Goal: Task Accomplishment & Management: Manage account settings

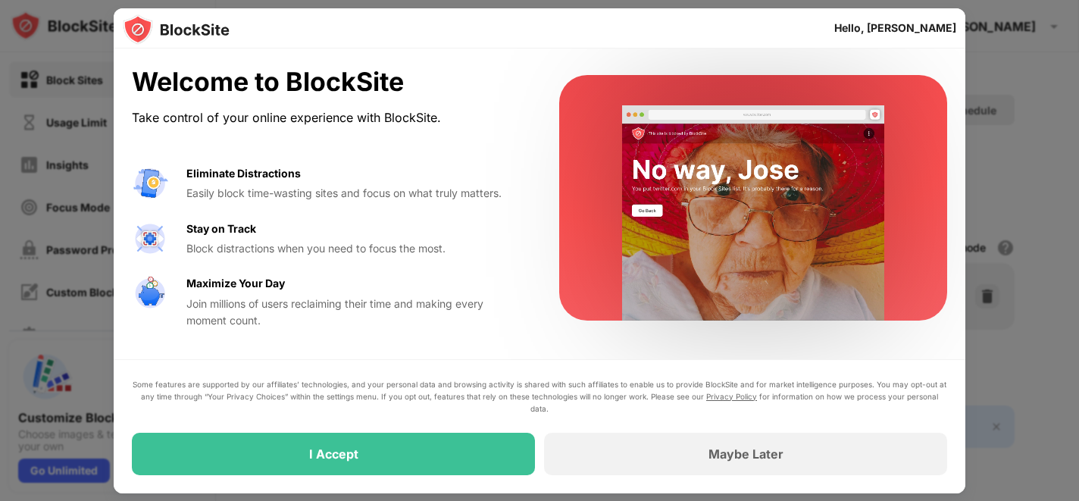
click at [350, 461] on div "I Accept" at bounding box center [333, 454] width 403 height 42
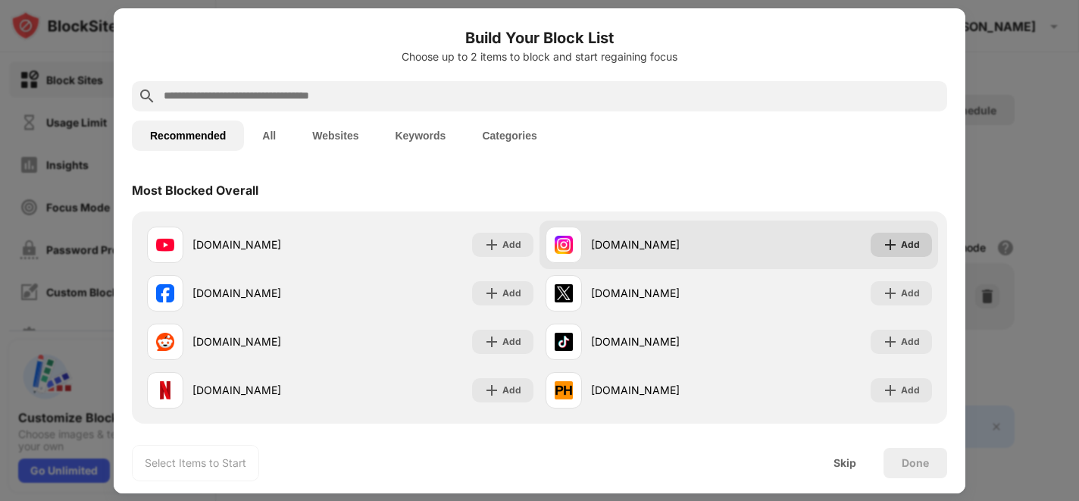
click at [907, 243] on div "Add" at bounding box center [910, 244] width 19 height 15
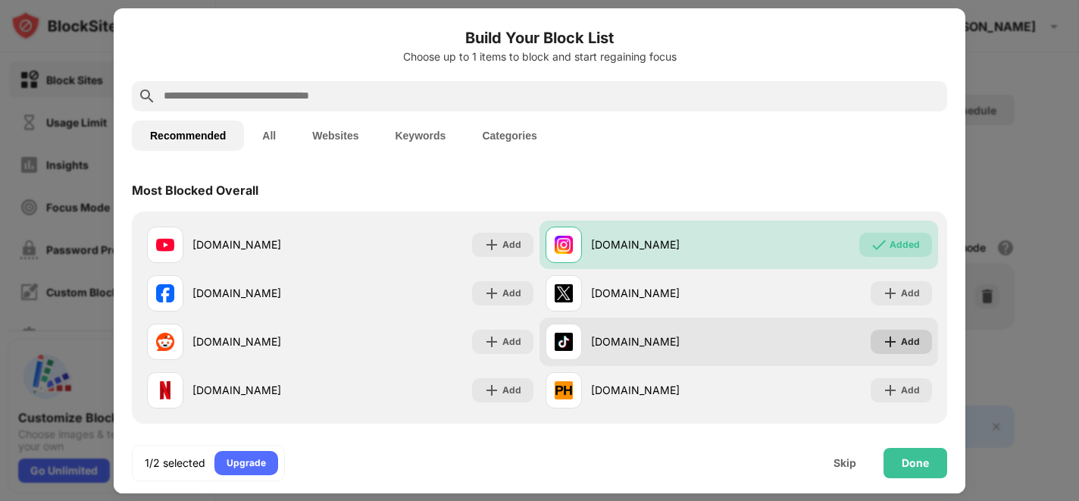
click at [904, 343] on div "Add" at bounding box center [910, 341] width 19 height 15
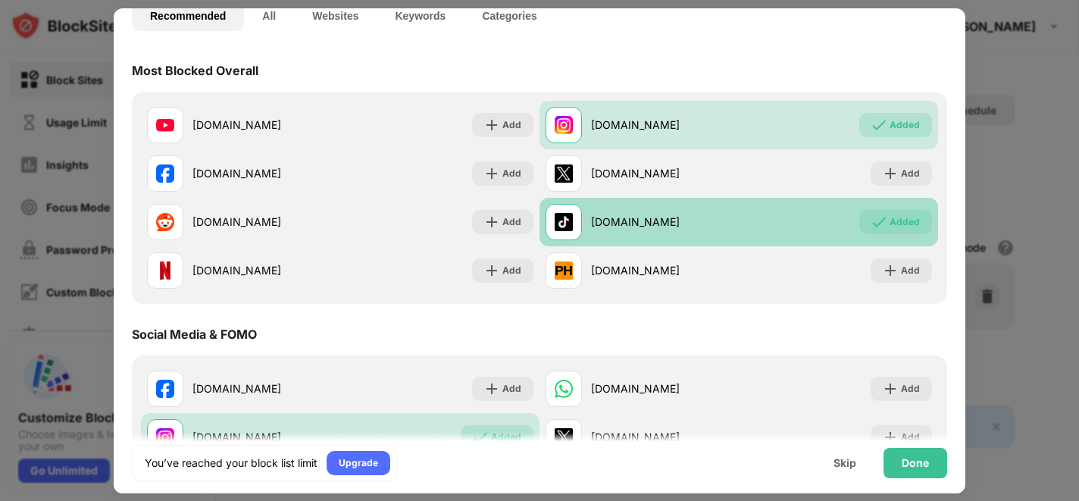
scroll to position [139, 0]
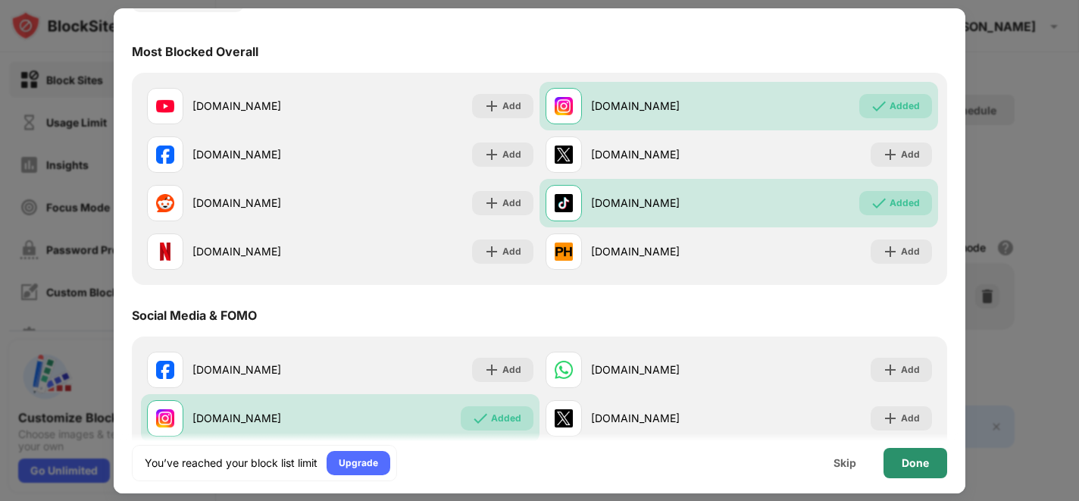
click at [928, 460] on div "Done" at bounding box center [914, 463] width 27 height 12
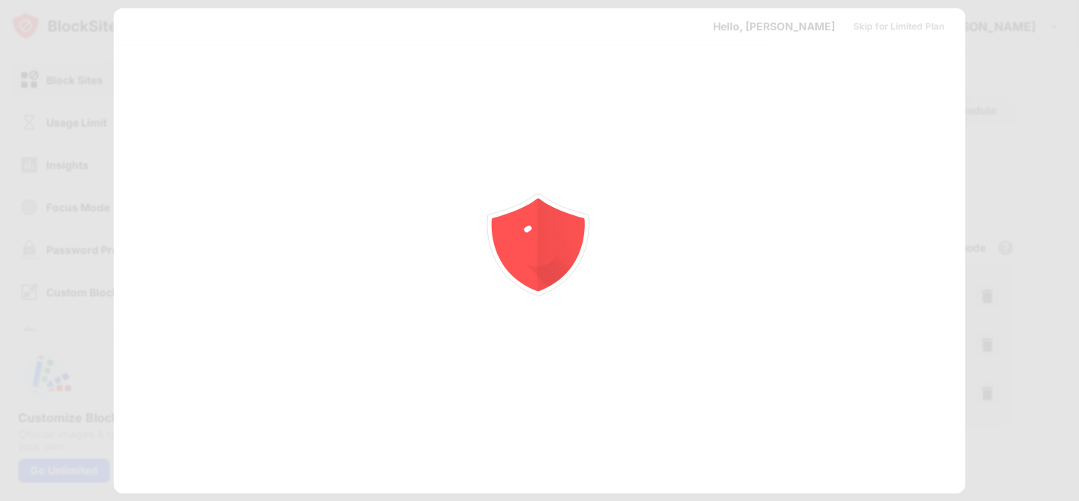
scroll to position [0, 0]
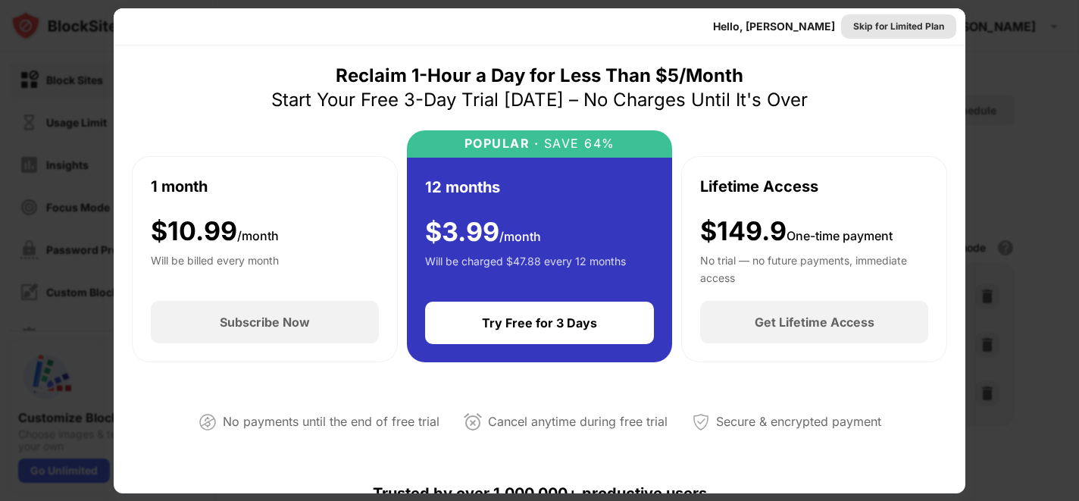
click at [933, 26] on div "Skip for Limited Plan" at bounding box center [898, 26] width 91 height 15
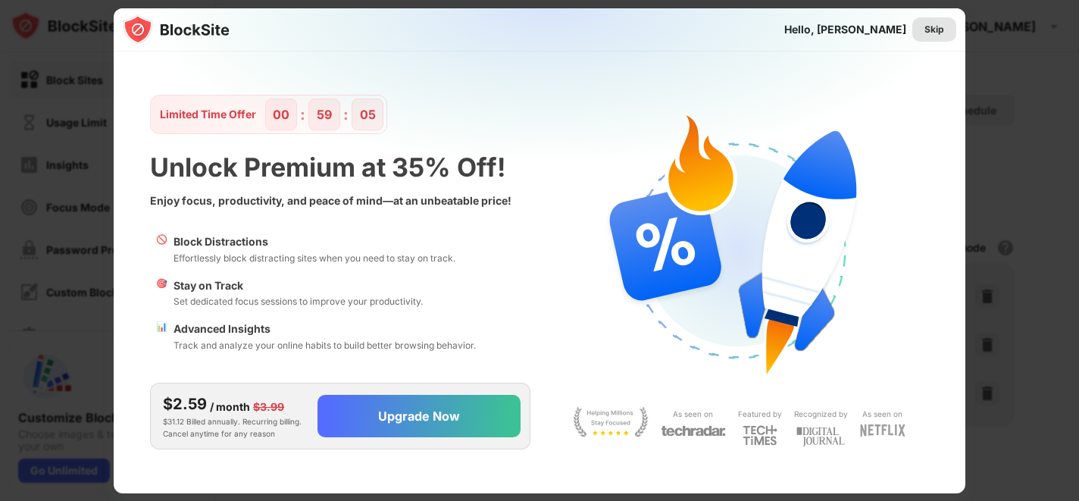
click at [938, 25] on div "Skip" at bounding box center [934, 29] width 20 height 15
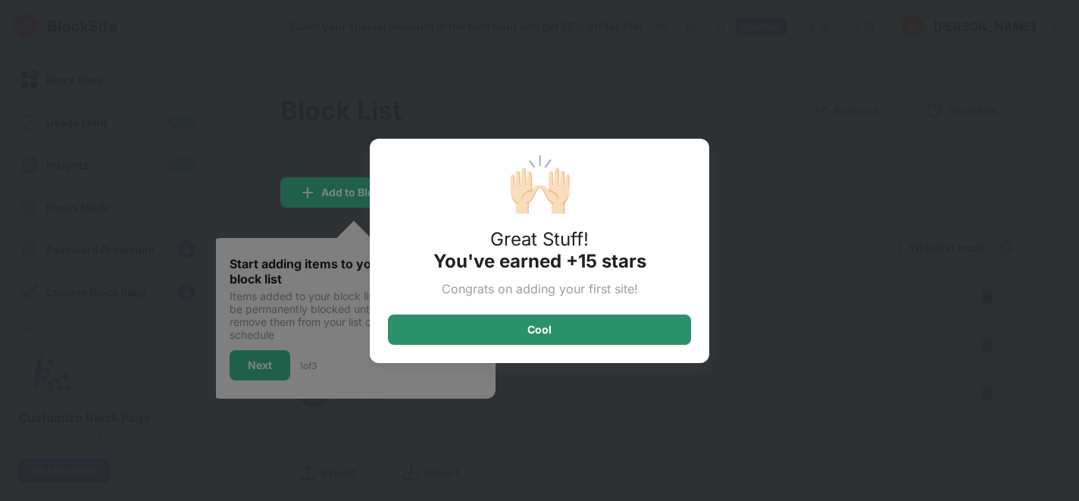
click at [555, 333] on div "Cool" at bounding box center [539, 329] width 303 height 30
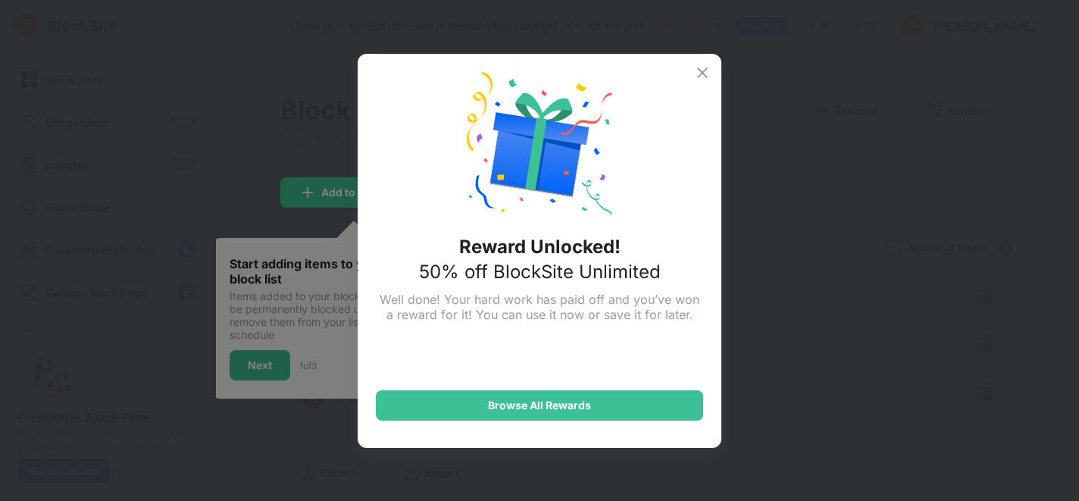
click at [701, 70] on img at bounding box center [702, 73] width 18 height 18
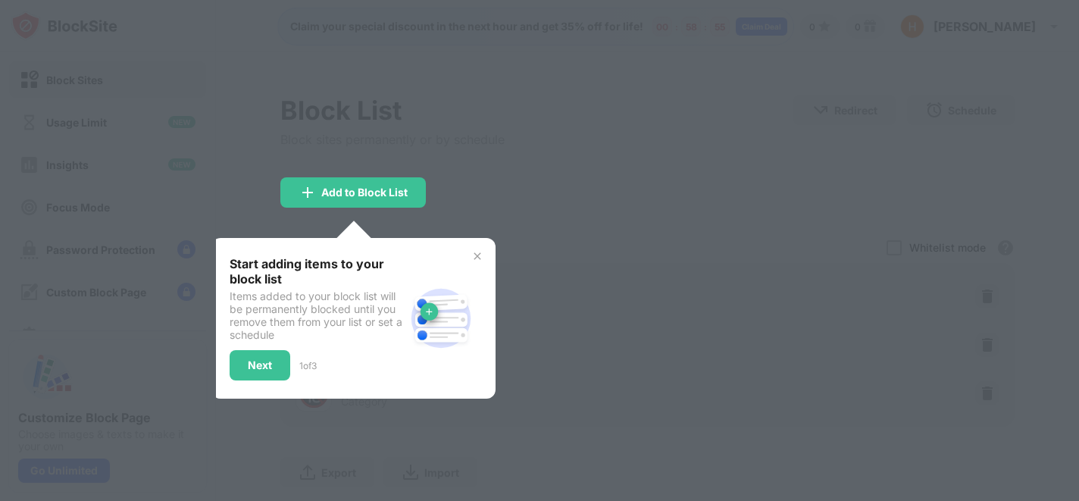
click at [474, 255] on img at bounding box center [477, 256] width 12 height 12
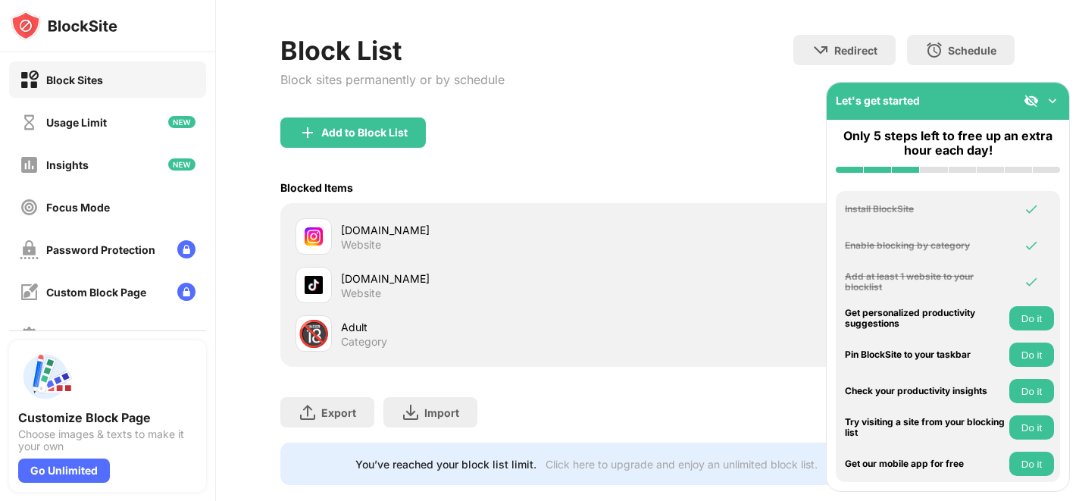
scroll to position [61, 0]
click at [1054, 96] on img at bounding box center [1052, 100] width 15 height 15
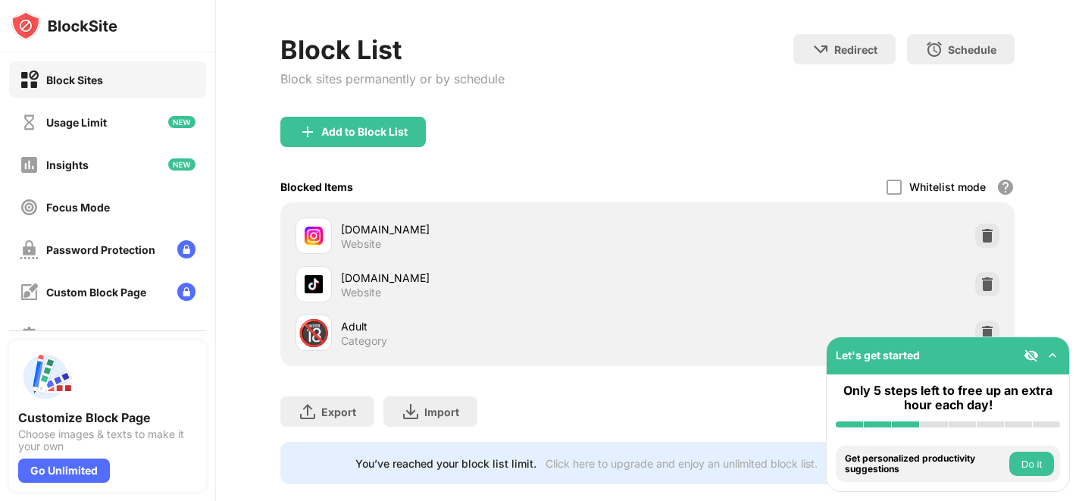
scroll to position [86, 0]
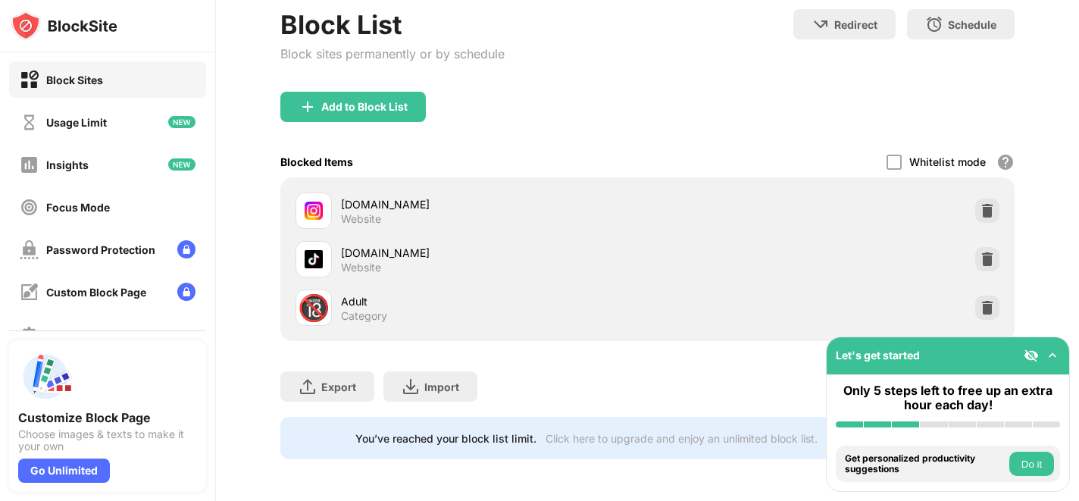
click at [1056, 269] on div "Block List Block sites permanently or by schedule Redirect Choose a site to be …" at bounding box center [647, 234] width 863 height 535
click at [1032, 463] on button "Do it" at bounding box center [1031, 463] width 45 height 24
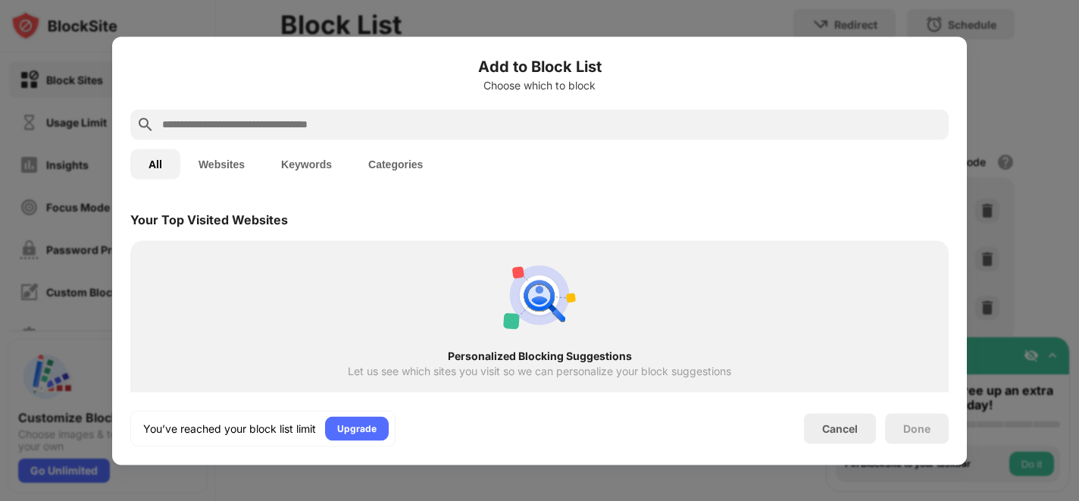
scroll to position [527, 0]
click at [860, 437] on div "Cancel" at bounding box center [840, 428] width 72 height 30
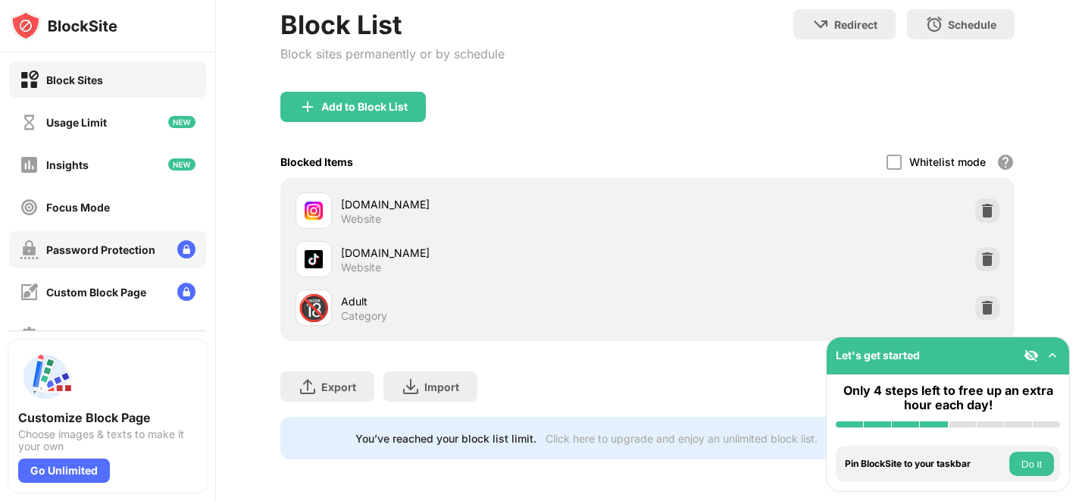
click at [120, 249] on div "Password Protection" at bounding box center [100, 249] width 109 height 13
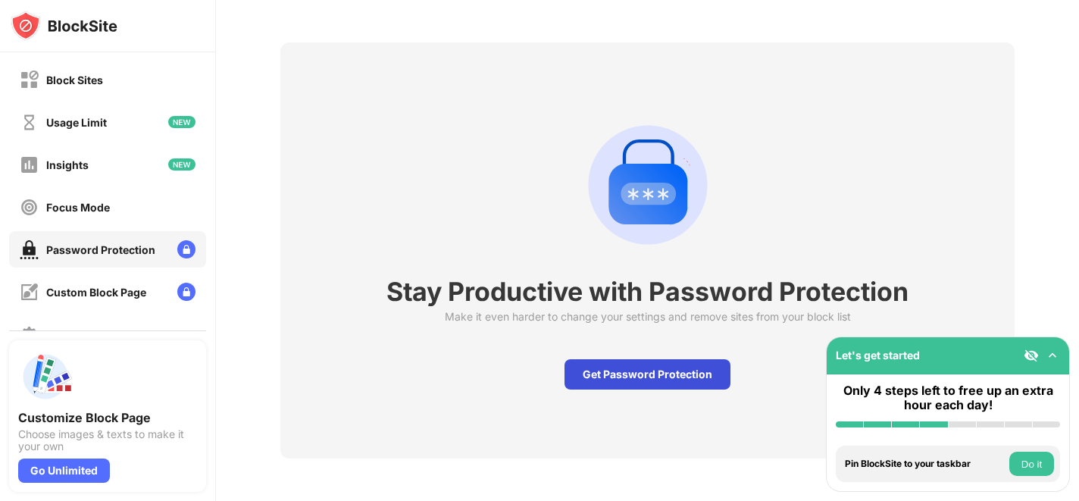
click at [656, 376] on div "Get Password Protection" at bounding box center [647, 374] width 166 height 30
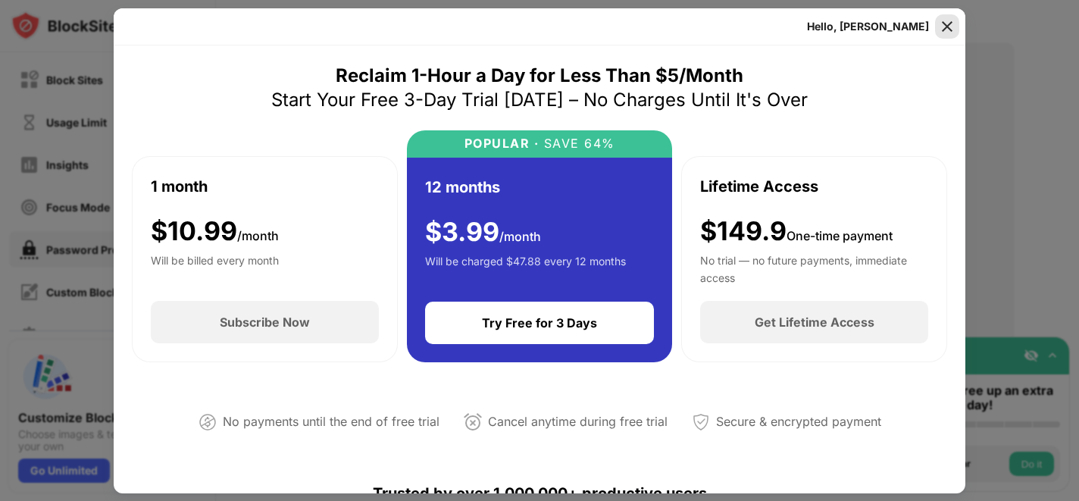
click at [948, 25] on img at bounding box center [946, 26] width 15 height 15
